Goal: Task Accomplishment & Management: Use online tool/utility

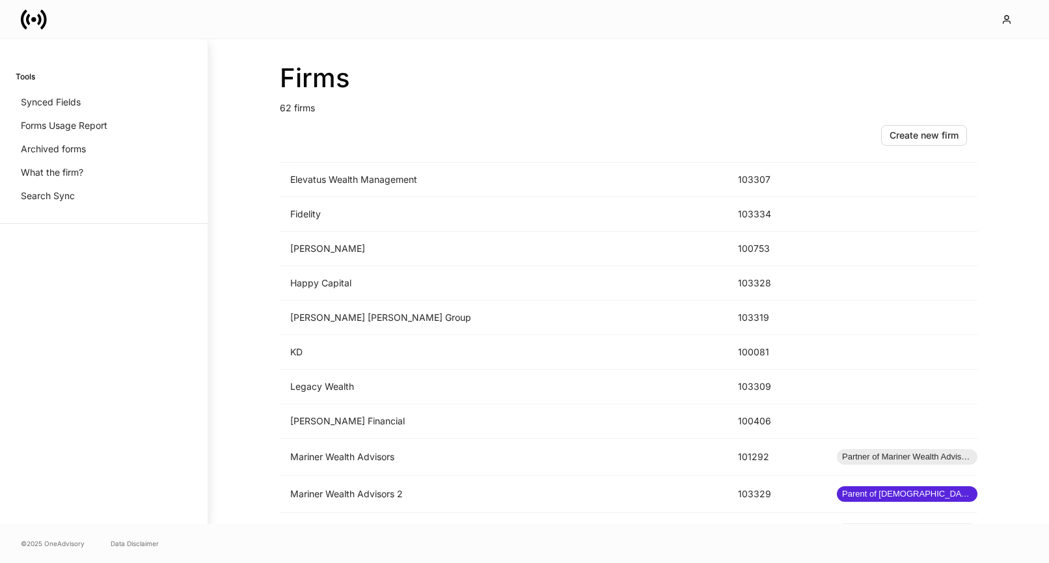
scroll to position [1067, 0]
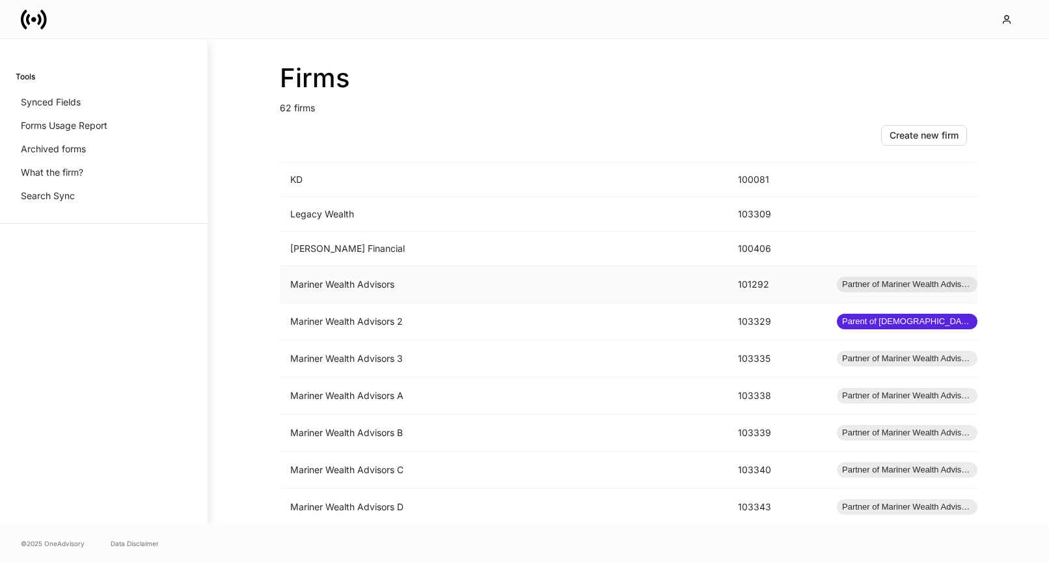
click at [441, 283] on td "Mariner Wealth Advisors" at bounding box center [504, 284] width 448 height 37
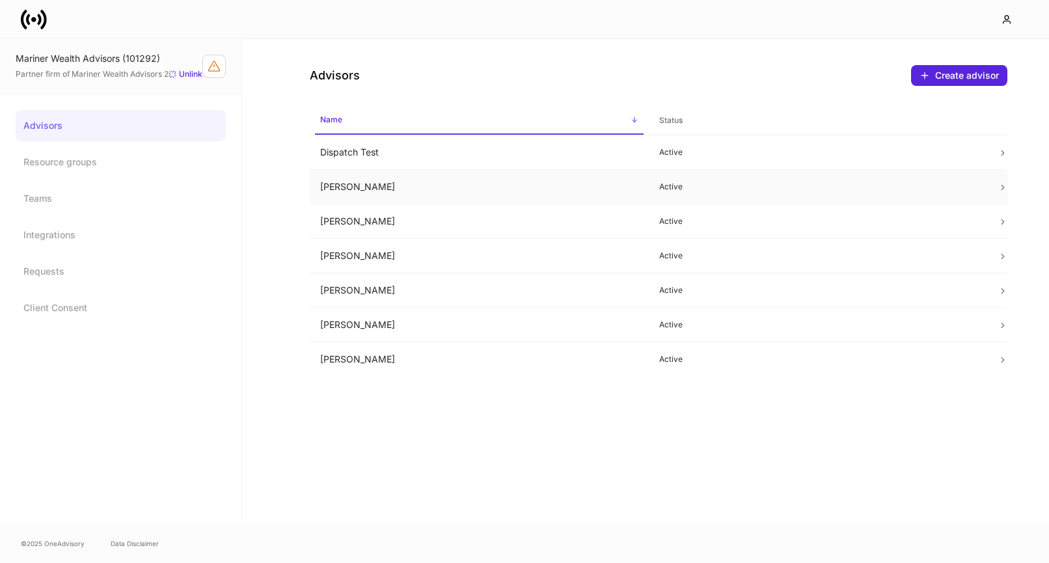
click at [494, 183] on td "Erika Leon" at bounding box center [479, 187] width 339 height 34
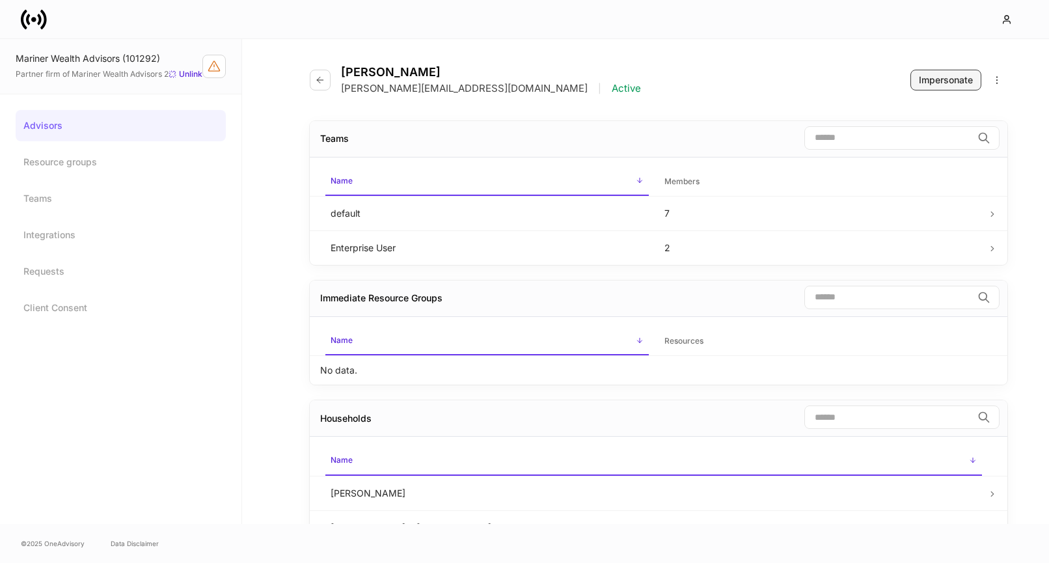
click at [946, 82] on div "Impersonate" at bounding box center [946, 80] width 54 height 13
